Goal: Information Seeking & Learning: Check status

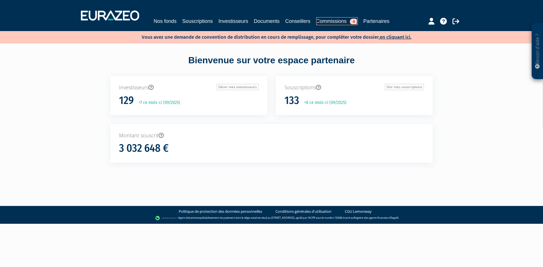
click at [321, 18] on link "Commissions 4" at bounding box center [337, 21] width 42 height 8
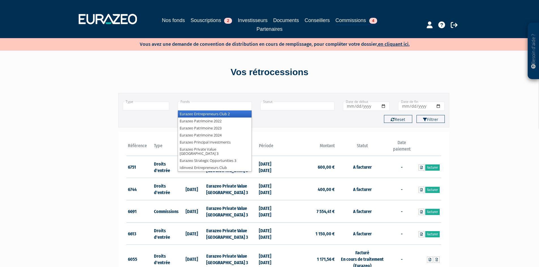
click at [185, 108] on input "text" at bounding box center [215, 106] width 74 height 9
click at [161, 106] on input "text" at bounding box center [146, 106] width 47 height 9
type input "+"
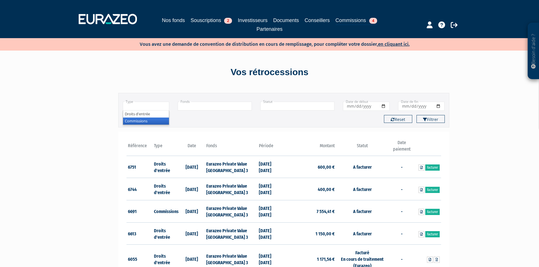
click at [153, 120] on li "Commissions" at bounding box center [146, 121] width 46 height 7
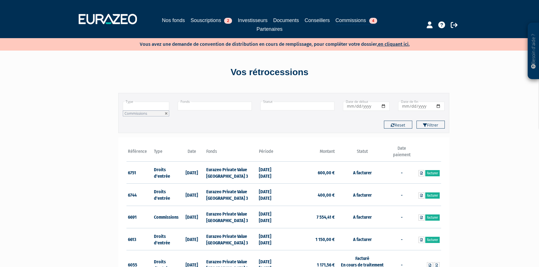
click at [197, 105] on input "text" at bounding box center [215, 106] width 74 height 9
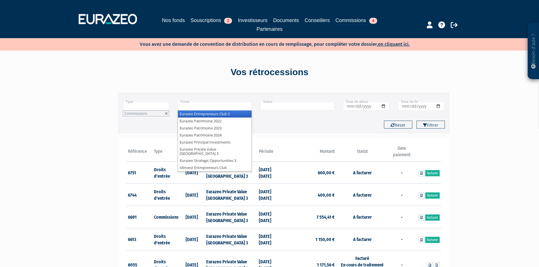
click at [198, 114] on li "Eurazeo Entrepreneurs Club 2" at bounding box center [215, 114] width 74 height 7
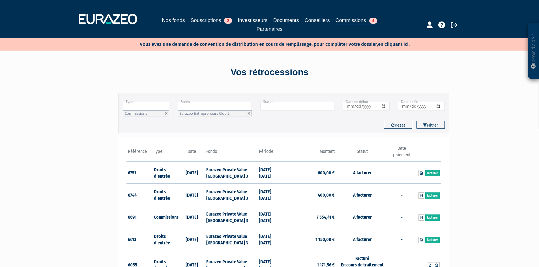
click at [197, 108] on input "text" at bounding box center [215, 106] width 74 height 9
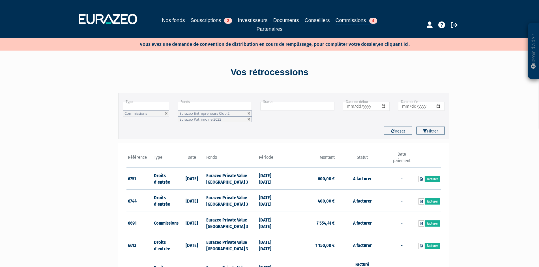
click at [416, 127] on button "Filtrer" at bounding box center [430, 131] width 28 height 8
click at [197, 107] on input "text" at bounding box center [215, 106] width 74 height 9
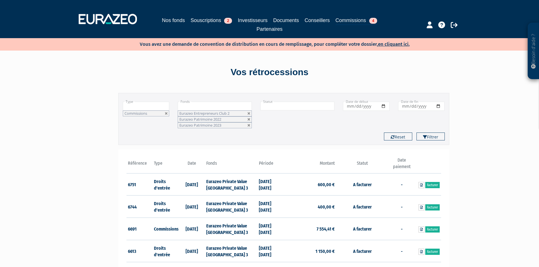
click at [416, 133] on button "Filtrer" at bounding box center [430, 137] width 28 height 8
click at [197, 107] on input "text" at bounding box center [215, 106] width 74 height 9
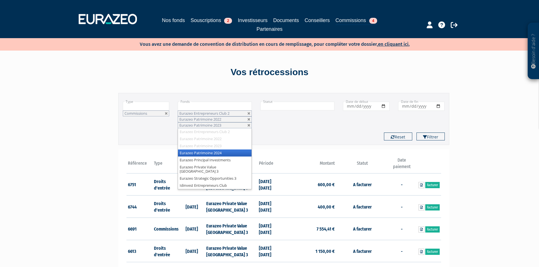
click at [197, 107] on input "text" at bounding box center [215, 106] width 74 height 9
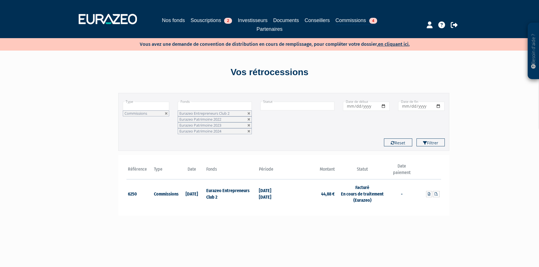
click at [198, 107] on input "text" at bounding box center [215, 106] width 74 height 9
click at [416, 139] on button "Filtrer" at bounding box center [430, 143] width 28 height 8
click at [198, 107] on input "text" at bounding box center [215, 106] width 74 height 9
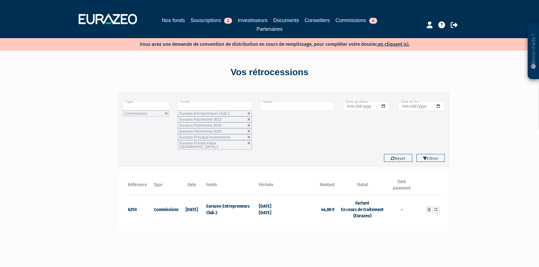
click at [416, 154] on button "Filtrer" at bounding box center [430, 158] width 28 height 8
click at [199, 107] on input "text" at bounding box center [215, 106] width 74 height 9
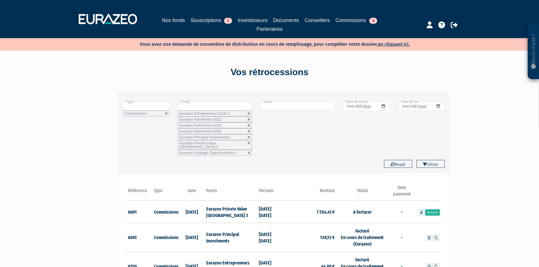
click at [199, 107] on input "text" at bounding box center [215, 106] width 74 height 9
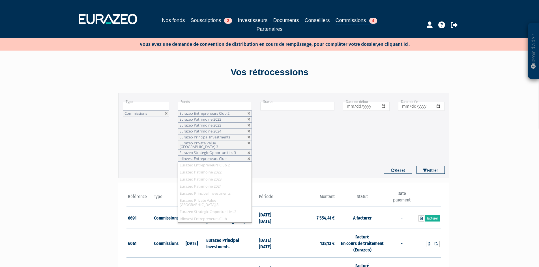
click at [199, 107] on input "text" at bounding box center [215, 106] width 74 height 9
click at [305, 103] on input "text" at bounding box center [297, 106] width 74 height 9
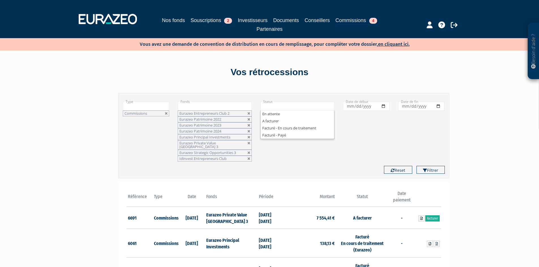
click at [293, 107] on input "text" at bounding box center [297, 106] width 74 height 9
click at [281, 113] on li "En attente" at bounding box center [298, 114] width 74 height 7
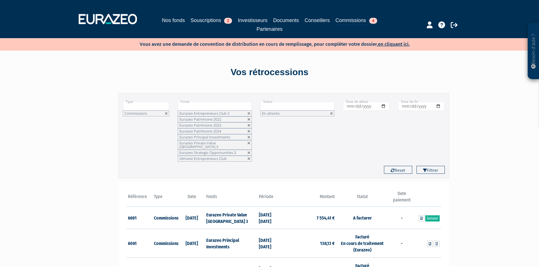
click at [281, 104] on input "text" at bounding box center [297, 106] width 74 height 9
click at [279, 109] on input "text" at bounding box center [297, 106] width 74 height 9
click at [367, 106] on input "Date de début" at bounding box center [366, 106] width 47 height 9
click at [349, 106] on input "Date de début" at bounding box center [366, 106] width 47 height 9
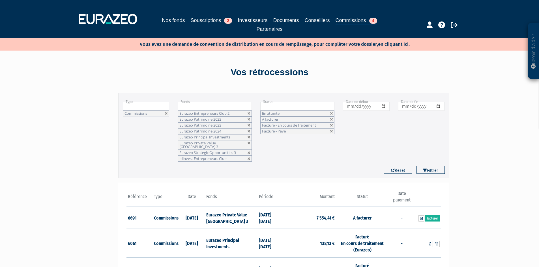
click at [356, 106] on input "Date de début" at bounding box center [366, 106] width 47 height 9
type input "[DATE]"
click at [400, 106] on input "Date de fin" at bounding box center [421, 106] width 47 height 9
type input "[DATE]"
click at [416, 166] on button "Filtrer" at bounding box center [430, 170] width 28 height 8
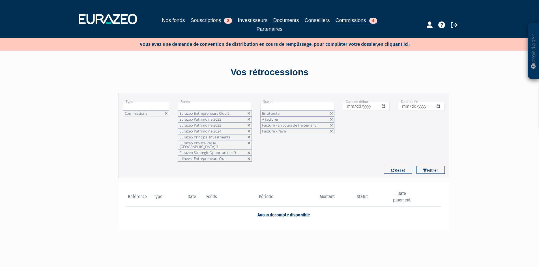
click at [348, 103] on input "[DATE]" at bounding box center [366, 106] width 47 height 9
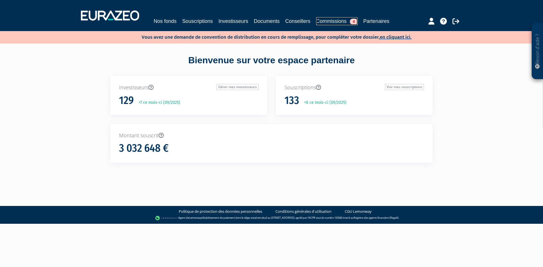
click at [317, 21] on link "Commissions 4" at bounding box center [337, 21] width 42 height 8
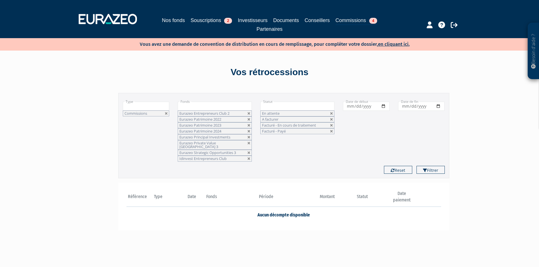
click at [349, 104] on input "[DATE]" at bounding box center [366, 106] width 47 height 9
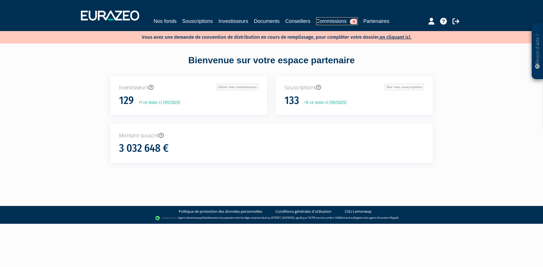
click at [335, 22] on link "Commissions 4" at bounding box center [337, 21] width 42 height 8
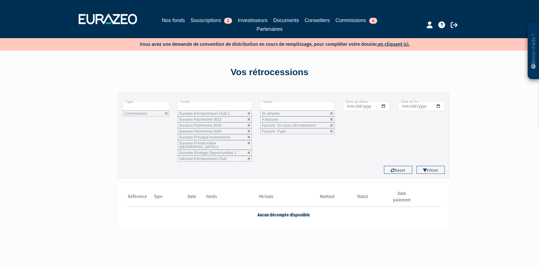
click at [349, 106] on input "2025-08-01" at bounding box center [366, 106] width 47 height 9
click at [359, 106] on input "2025-08-01" at bounding box center [366, 106] width 47 height 9
click at [356, 106] on input "2025-08-01" at bounding box center [366, 106] width 47 height 9
click at [369, 106] on input "2025-08-01" at bounding box center [366, 106] width 47 height 9
type input "[DATE]"
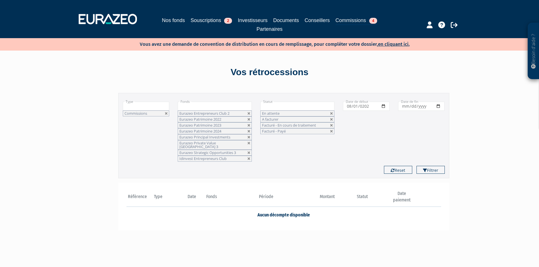
click at [416, 166] on button "Filtrer" at bounding box center [430, 170] width 28 height 8
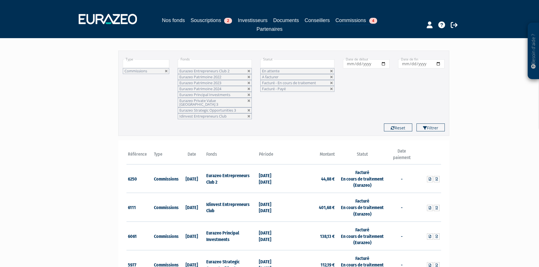
scroll to position [28, 0]
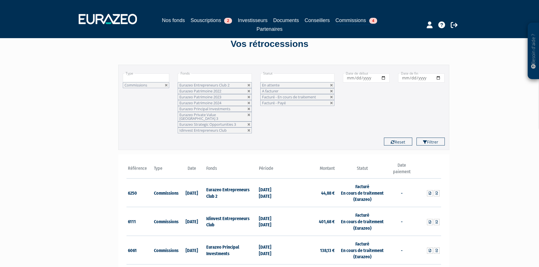
click at [414, 79] on input "[DATE]" at bounding box center [421, 78] width 47 height 9
click at [412, 79] on input "[DATE]" at bounding box center [421, 78] width 47 height 9
type input "[DATE]"
click at [416, 138] on button "Filtrer" at bounding box center [430, 142] width 28 height 8
click at [412, 78] on input "[DATE]" at bounding box center [421, 78] width 47 height 9
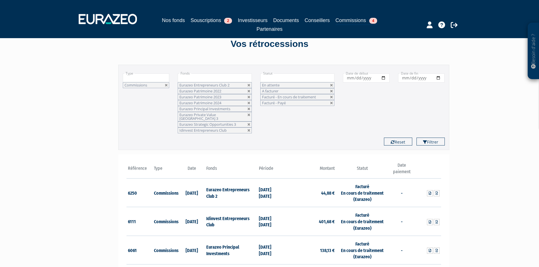
click at [406, 79] on input "Date de fin" at bounding box center [421, 78] width 47 height 9
click at [404, 79] on input "[DATE]" at bounding box center [421, 78] width 47 height 9
type input "[DATE]"
click at [318, 119] on div "Type Droits d'entrée Commissions Commissions Fonds Eurazeo Entrepreneurs Club 2…" at bounding box center [284, 101] width 330 height 64
click at [367, 132] on div "Type Droits d'entrée Commissions Commissions Fonds Eurazeo Entrepreneurs Club 2…" at bounding box center [284, 107] width 322 height 76
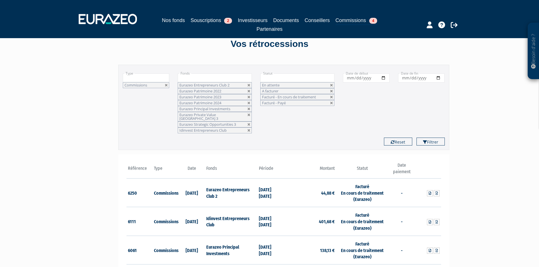
click at [367, 132] on div "Type Droits d'entrée Commissions Commissions Fonds Eurazeo Entrepreneurs Club 2…" at bounding box center [284, 107] width 322 height 76
